Goal: Information Seeking & Learning: Learn about a topic

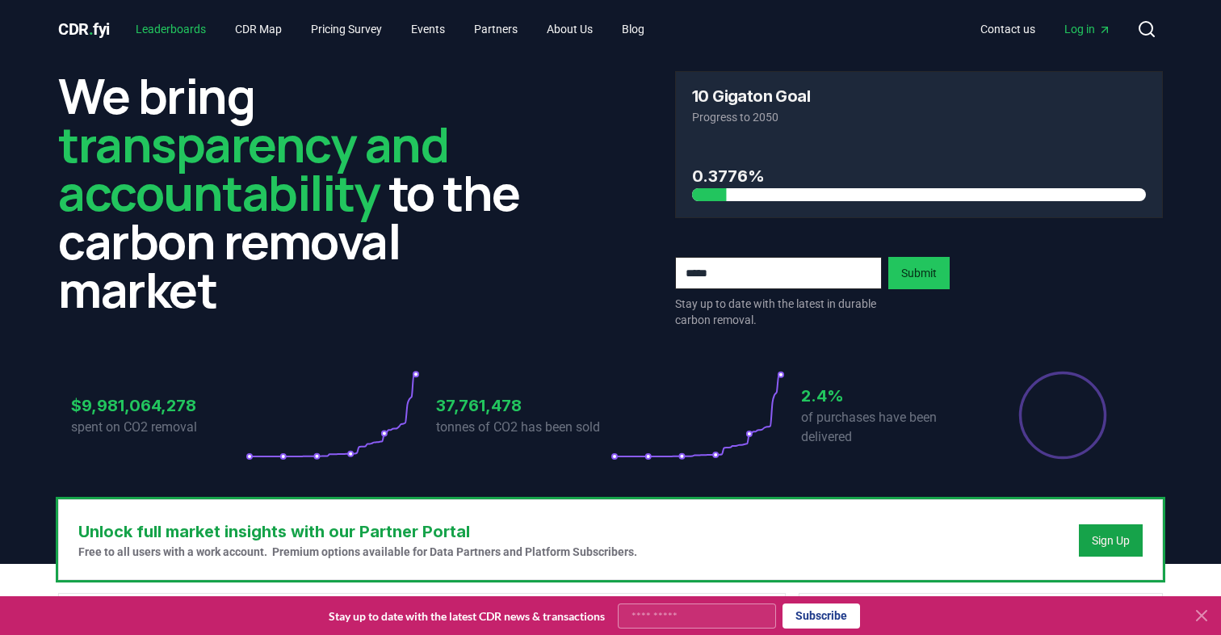
click at [192, 32] on link "Leaderboards" at bounding box center [171, 29] width 96 height 29
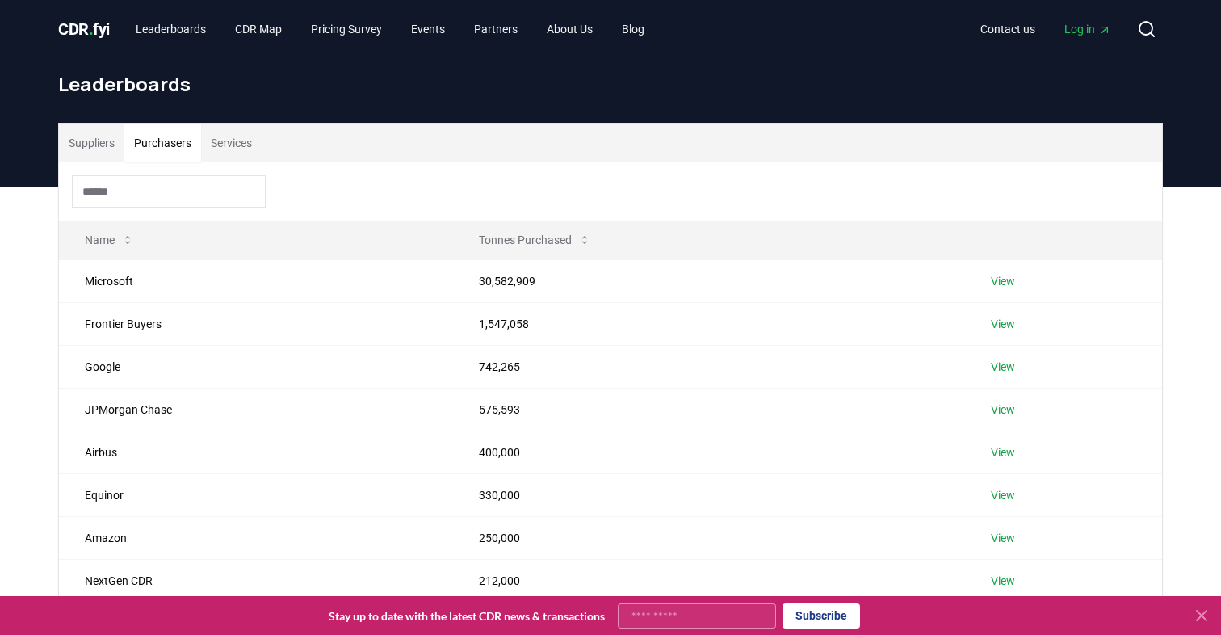
click at [151, 135] on button "Purchasers" at bounding box center [162, 143] width 77 height 39
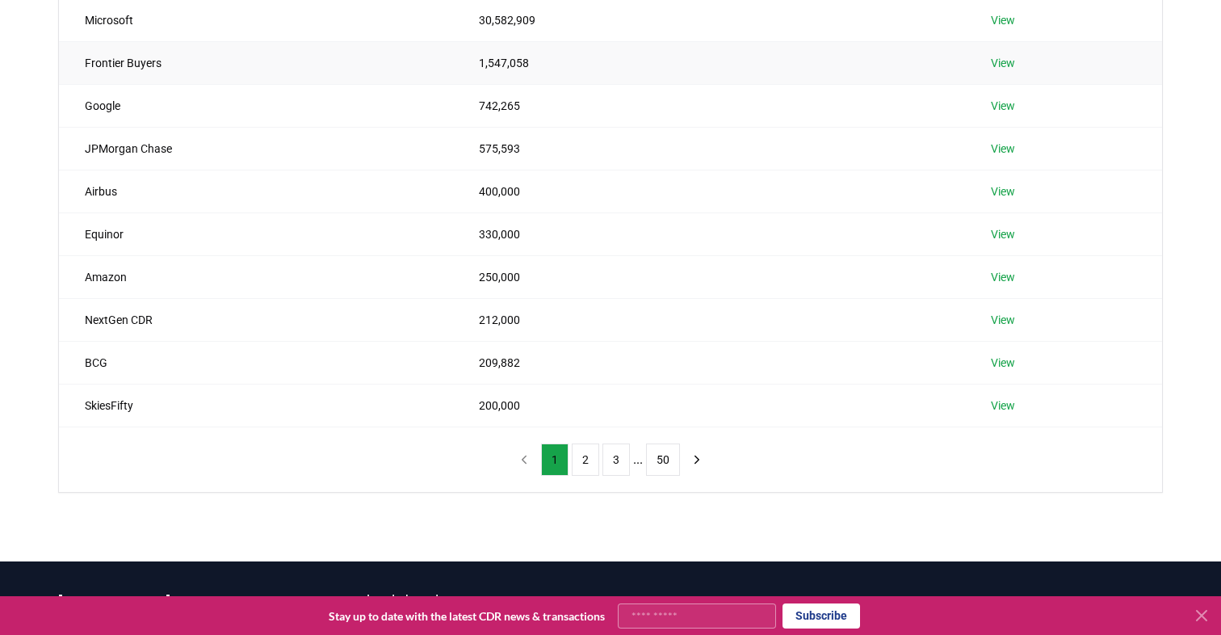
scroll to position [254, 0]
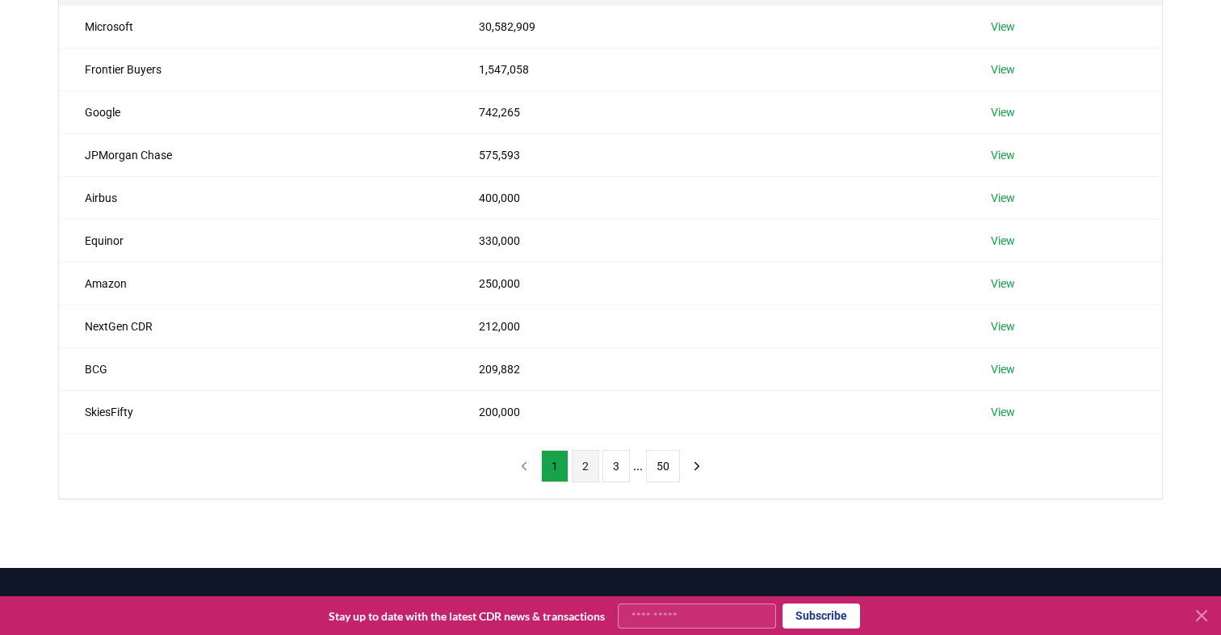
click at [590, 466] on button "2" at bounding box center [585, 466] width 27 height 32
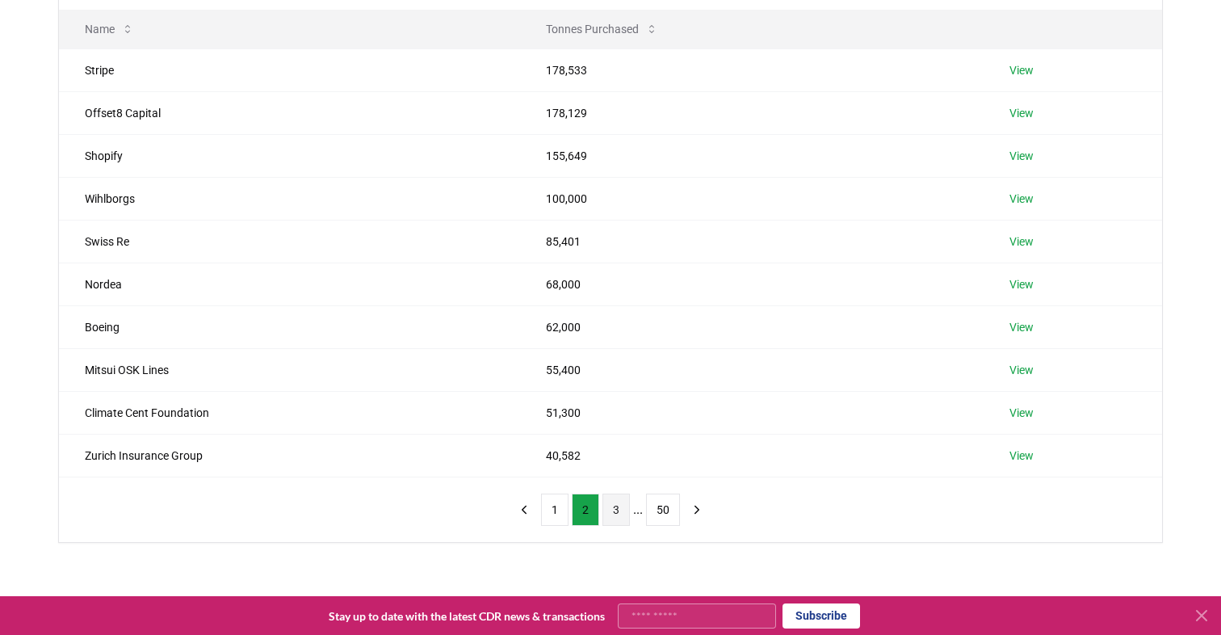
scroll to position [203, 0]
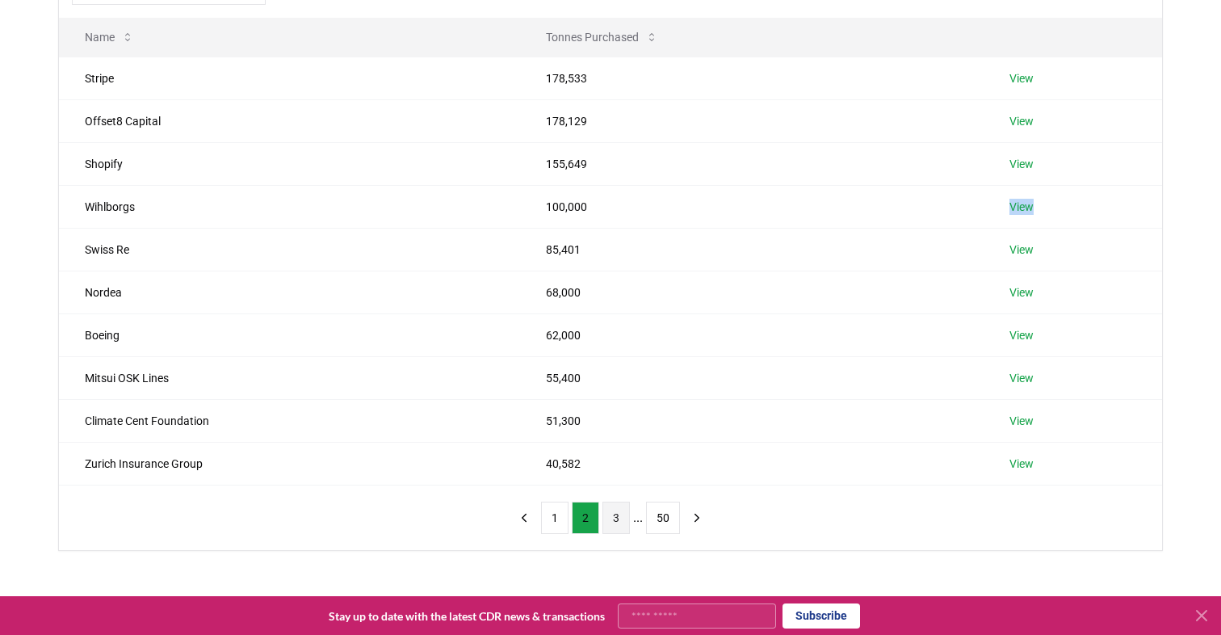
click at [615, 519] on button "3" at bounding box center [615, 518] width 27 height 32
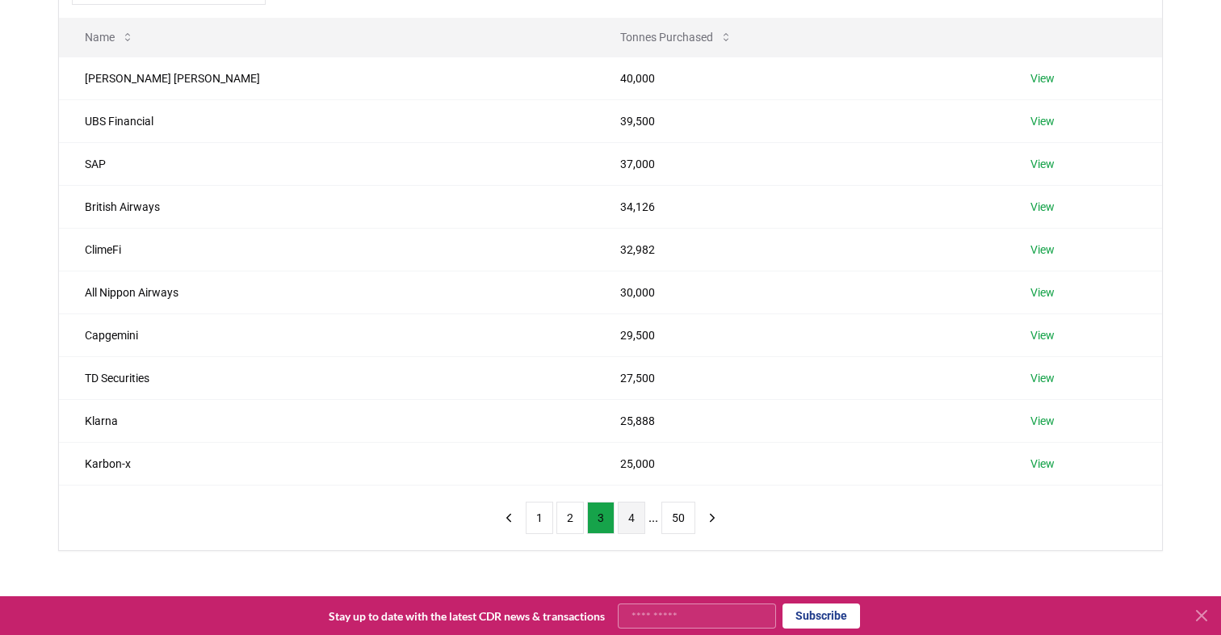
click at [640, 516] on button "4" at bounding box center [631, 518] width 27 height 32
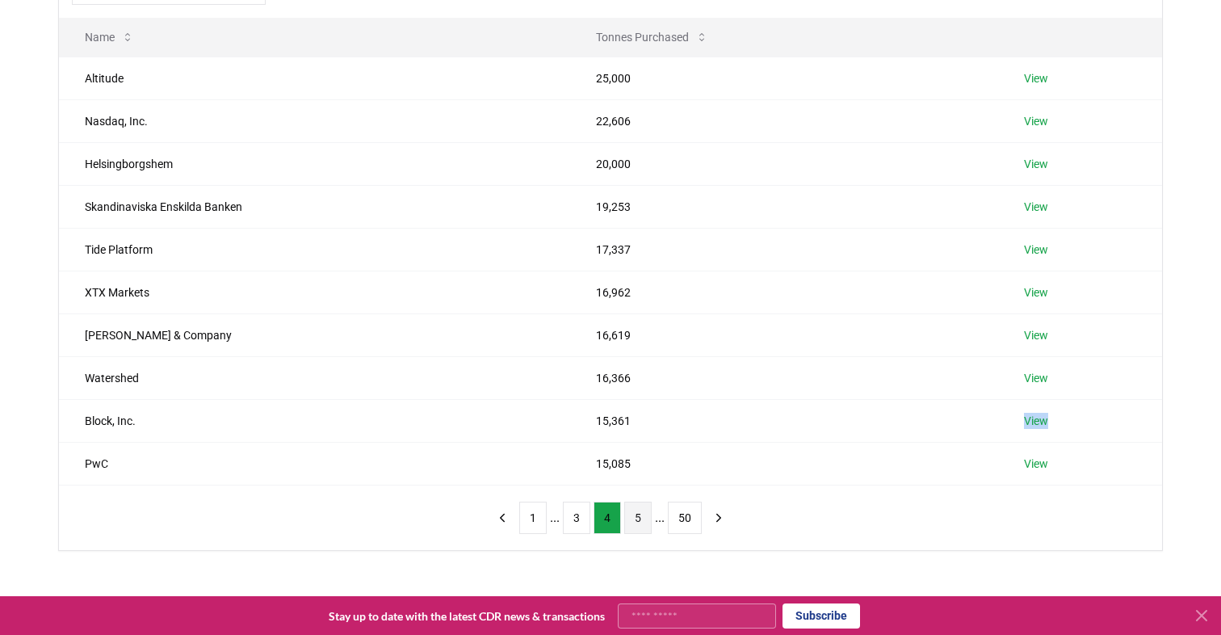
click at [635, 524] on button "5" at bounding box center [637, 518] width 27 height 32
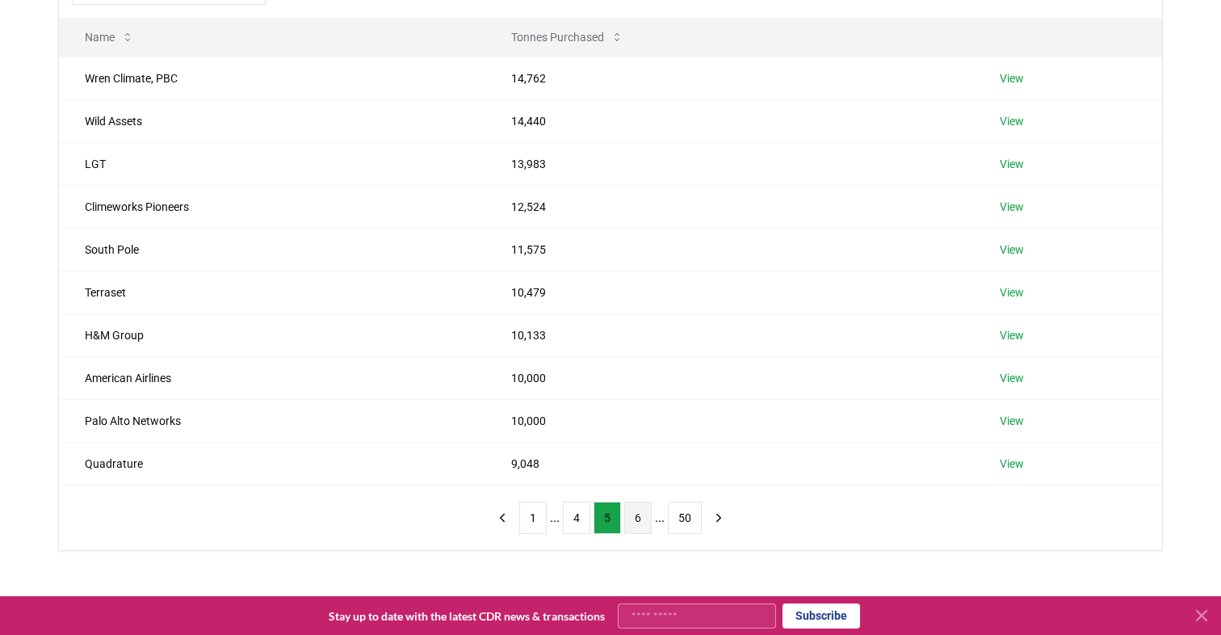
click at [637, 514] on button "6" at bounding box center [637, 518] width 27 height 32
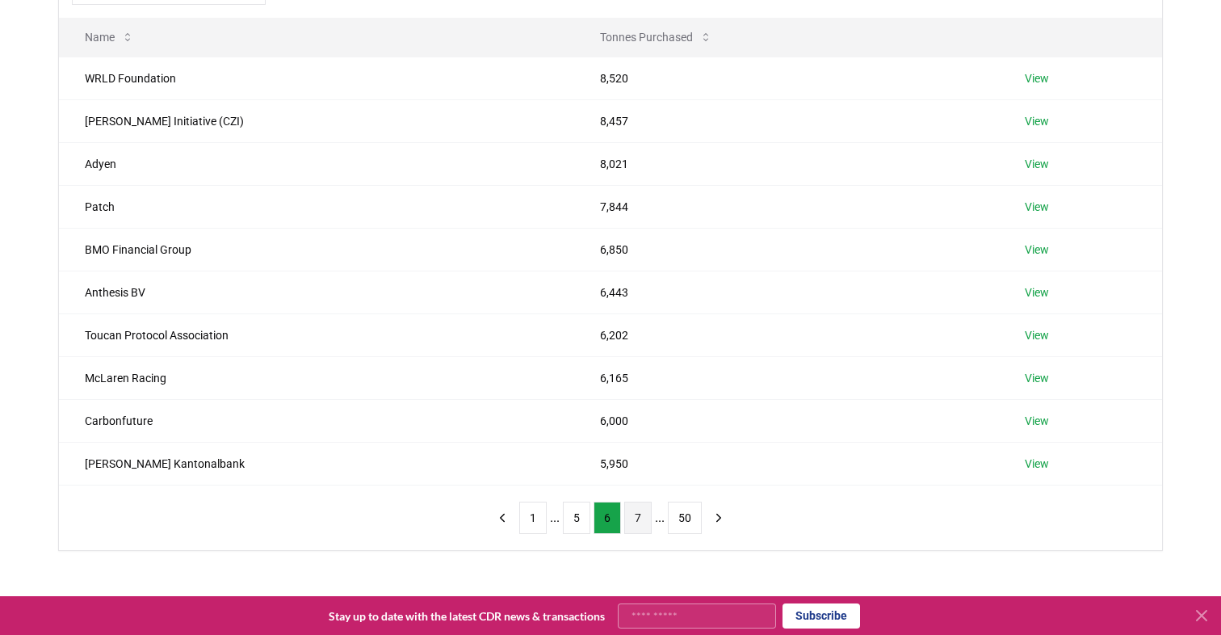
click at [632, 515] on button "7" at bounding box center [637, 518] width 27 height 32
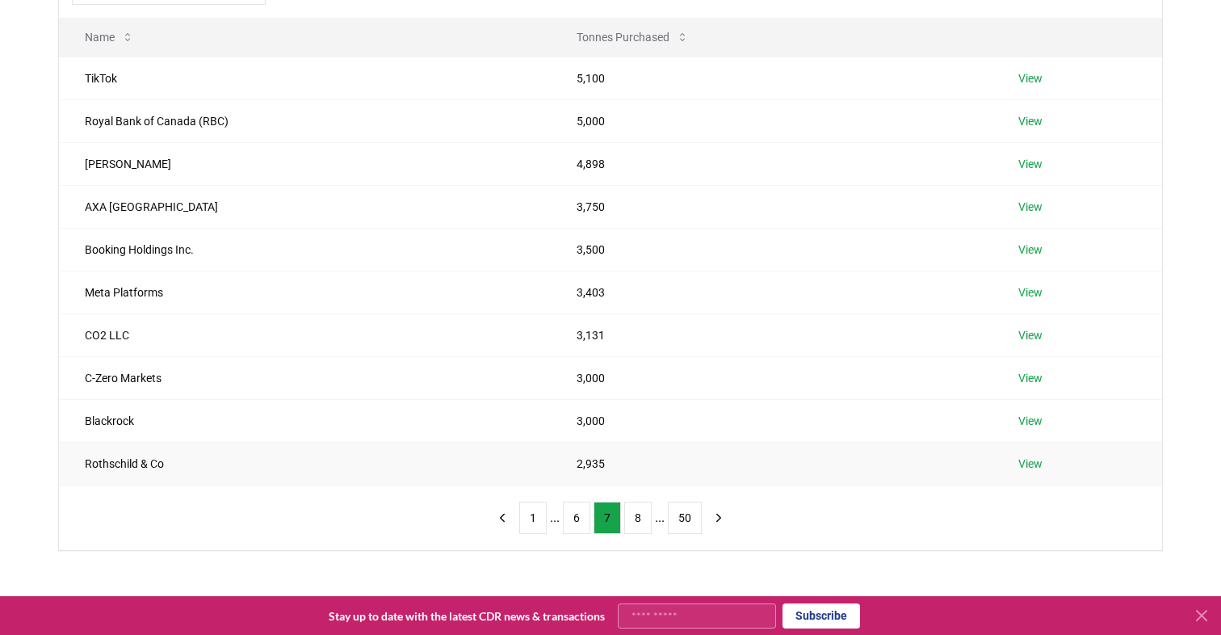
click at [1033, 458] on link "View" at bounding box center [1030, 464] width 24 height 16
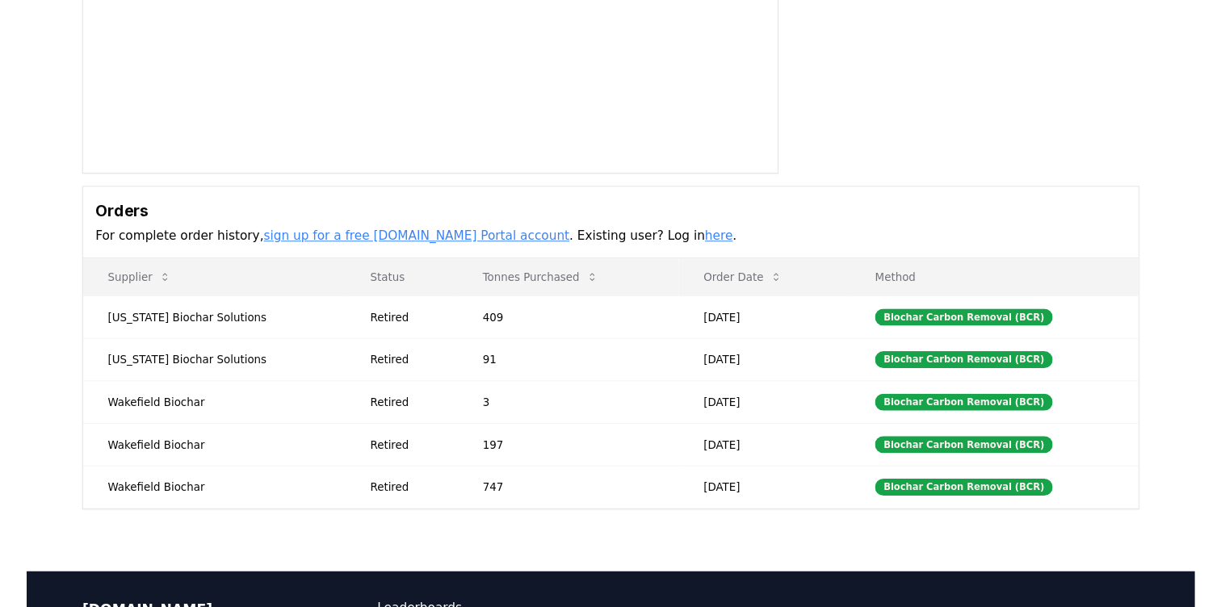
scroll to position [288, 0]
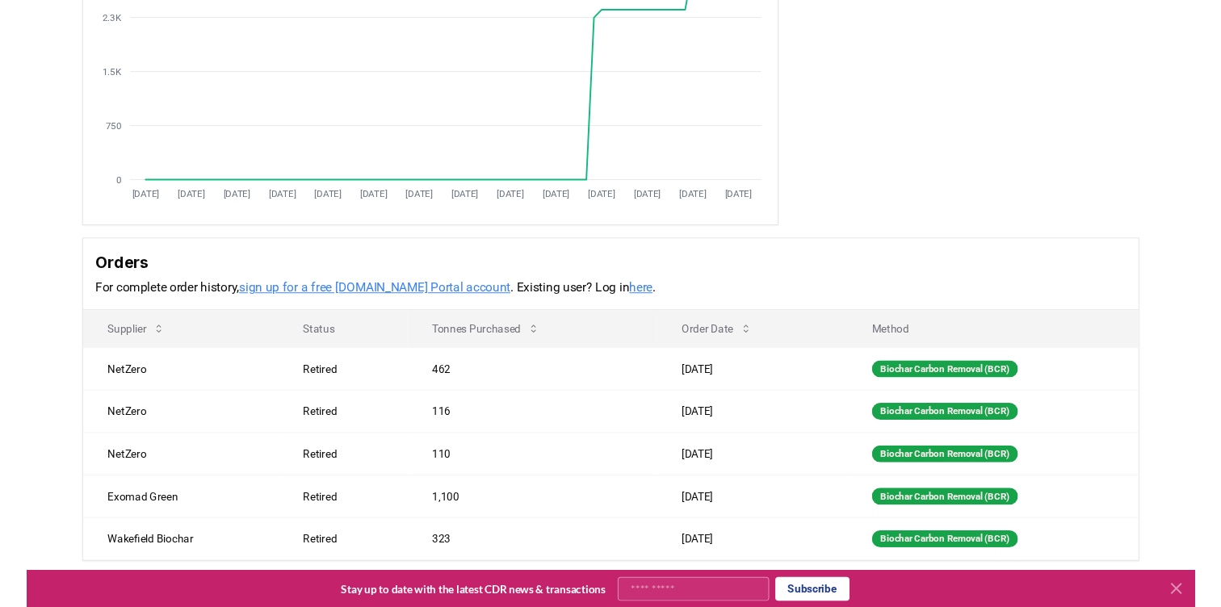
scroll to position [141, 0]
